Goal: Task Accomplishment & Management: Manage account settings

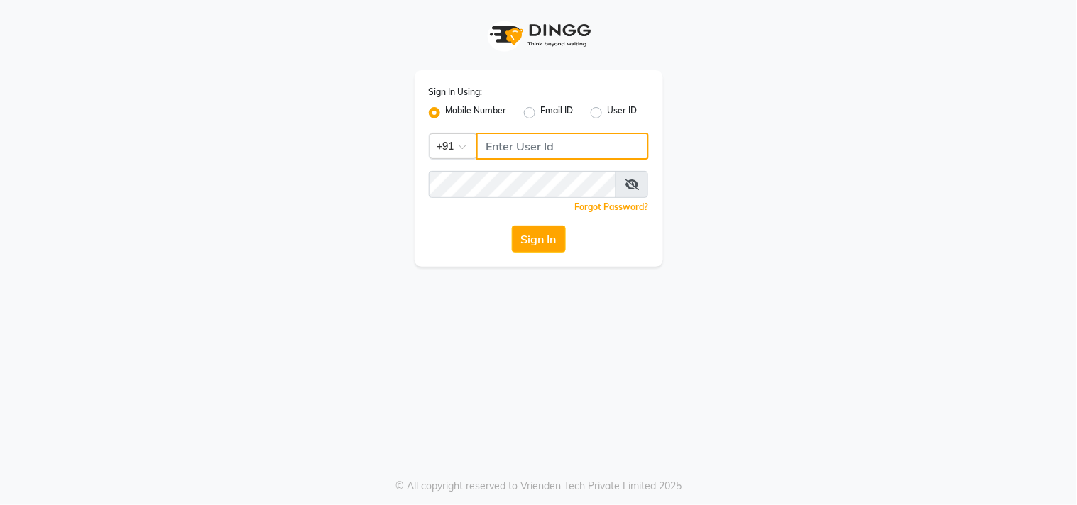
click at [547, 149] on input "Username" at bounding box center [562, 146] width 172 height 27
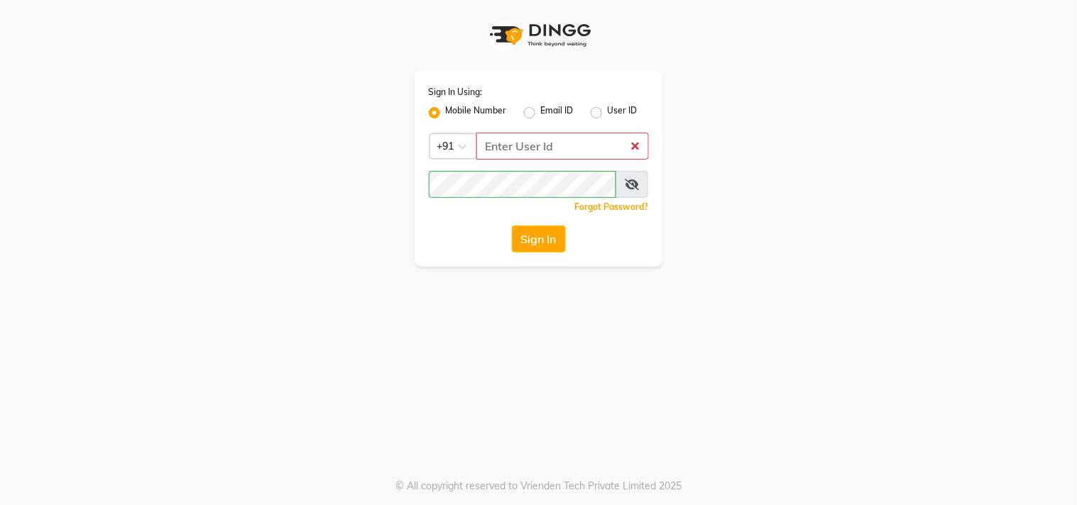
click at [459, 252] on div "Sign In" at bounding box center [539, 239] width 220 height 27
click at [627, 179] on icon at bounding box center [632, 184] width 14 height 11
click at [629, 182] on icon at bounding box center [632, 184] width 13 height 11
click at [556, 242] on button "Sign In" at bounding box center [539, 239] width 54 height 27
click at [528, 152] on input "Username" at bounding box center [562, 146] width 172 height 27
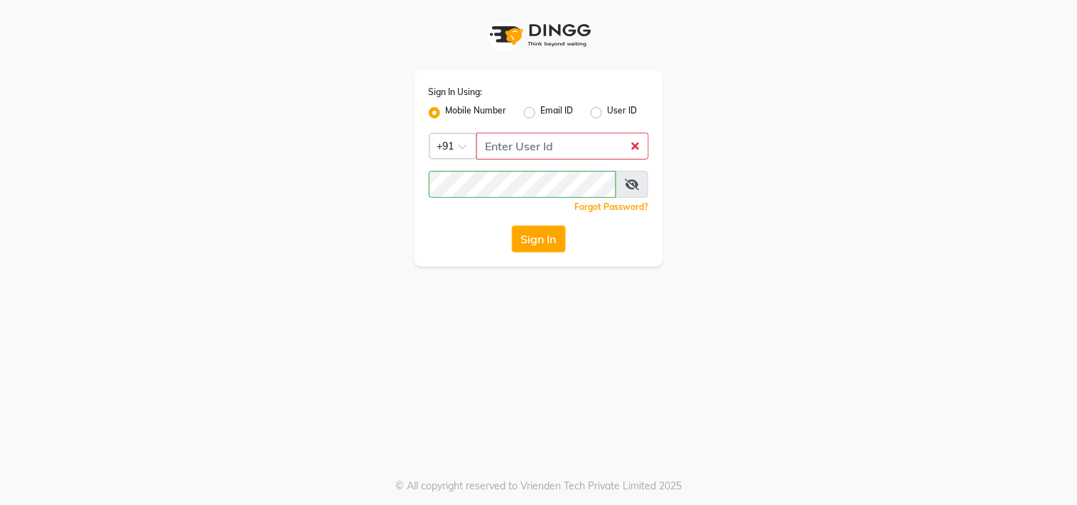
click at [679, 89] on div "Sign In Using: Mobile Number Email ID User ID Country Code × +91 Remember me Fo…" at bounding box center [538, 133] width 809 height 267
